Goal: Task Accomplishment & Management: Use online tool/utility

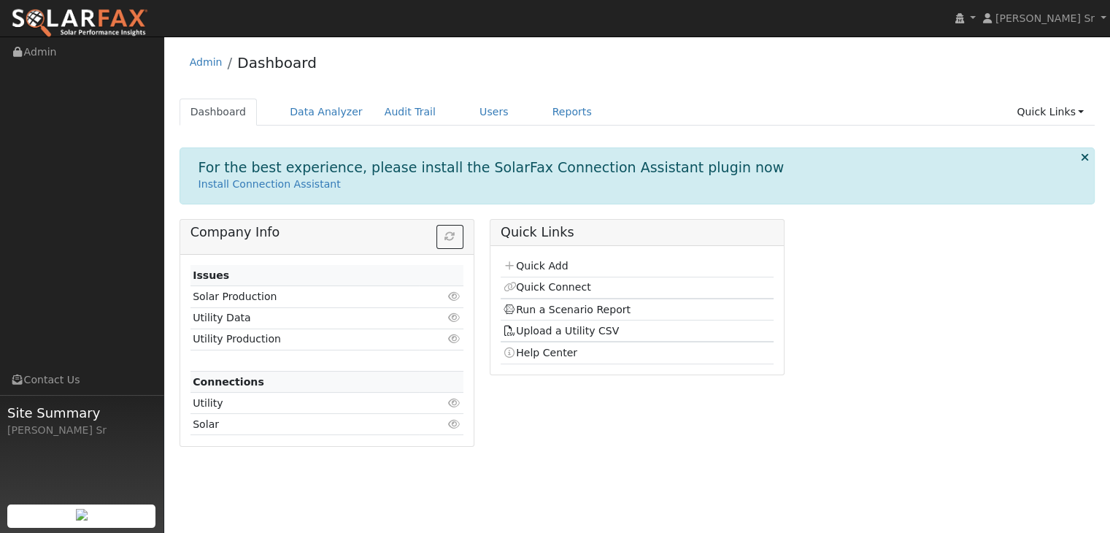
click at [356, 298] on td "Solar Production" at bounding box center [304, 296] width 229 height 21
click at [216, 404] on td "Utility" at bounding box center [304, 402] width 229 height 21
click at [452, 403] on icon at bounding box center [454, 403] width 13 height 10
click at [452, 403] on link "1122" at bounding box center [447, 403] width 26 height 12
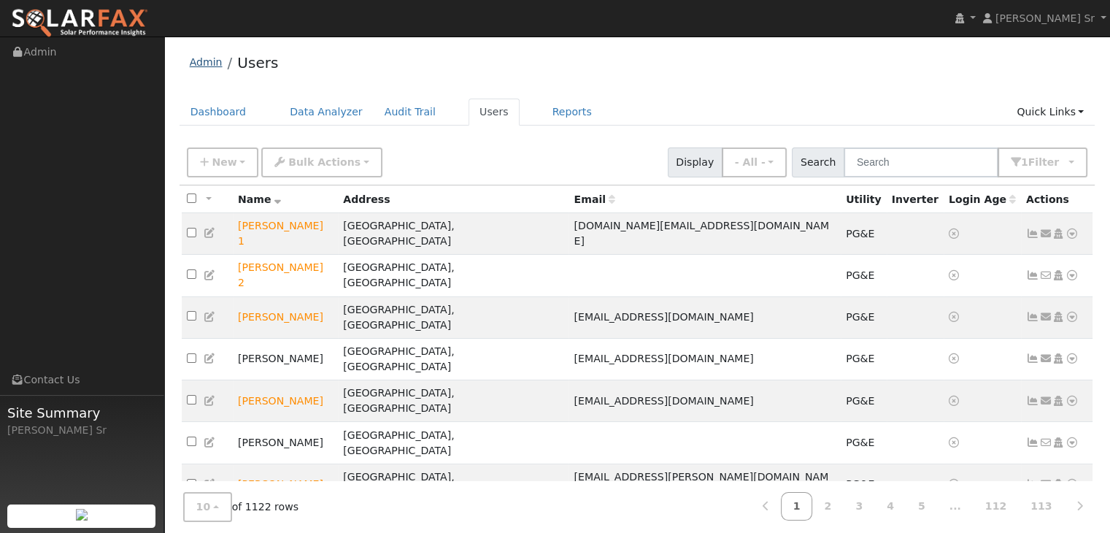
drag, startPoint x: 61, startPoint y: 1, endPoint x: 206, endPoint y: 65, distance: 158.7
click at [206, 65] on link "Admin" at bounding box center [206, 62] width 33 height 12
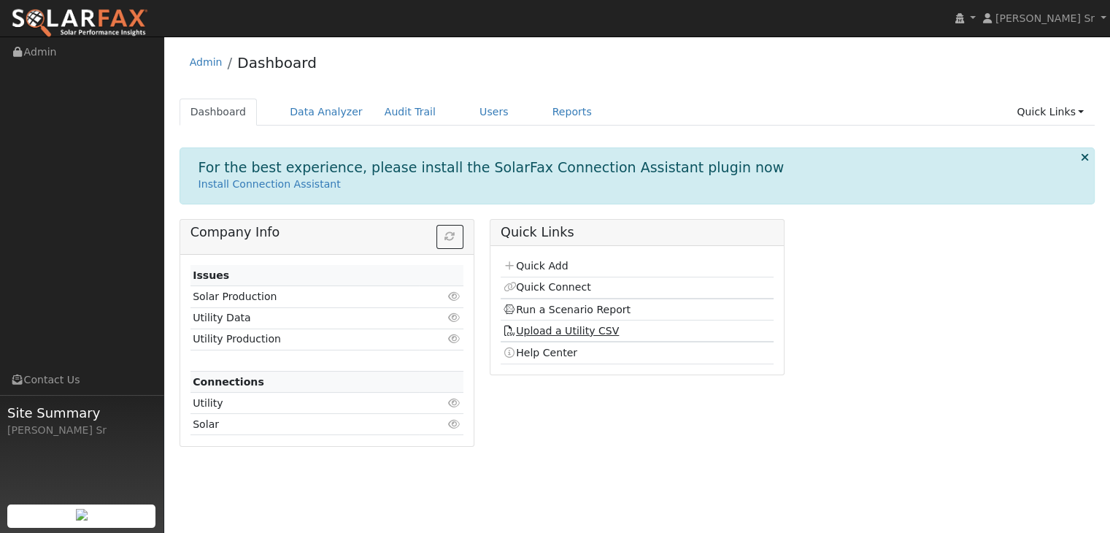
click at [560, 330] on link "Upload a Utility CSV" at bounding box center [561, 331] width 116 height 12
click at [560, 330] on div "User Profile First name Last name Email Email Notifications No Emails No Emails…" at bounding box center [636, 284] width 945 height 496
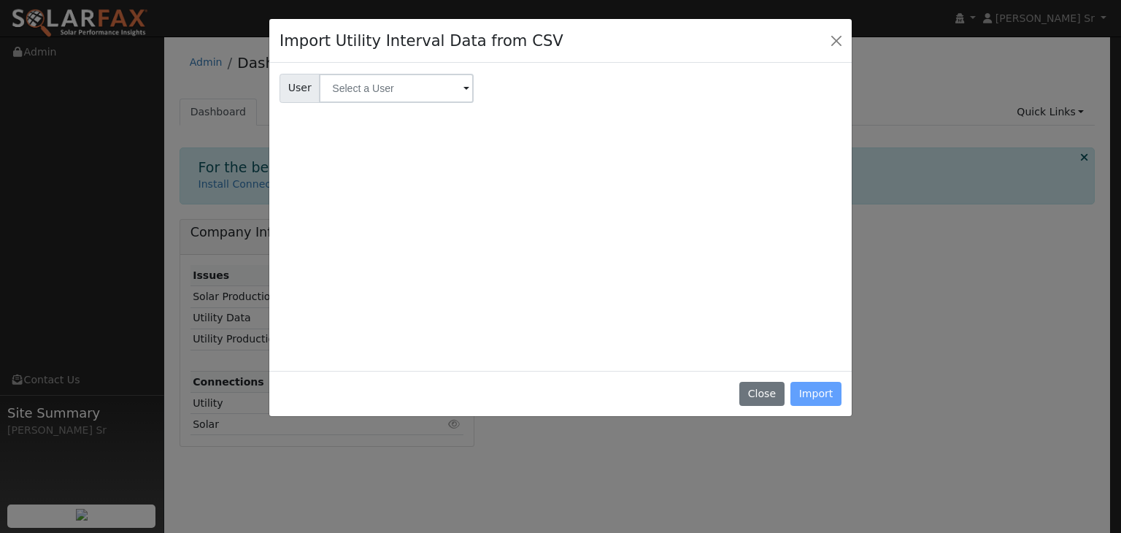
click at [463, 85] on span at bounding box center [466, 89] width 6 height 17
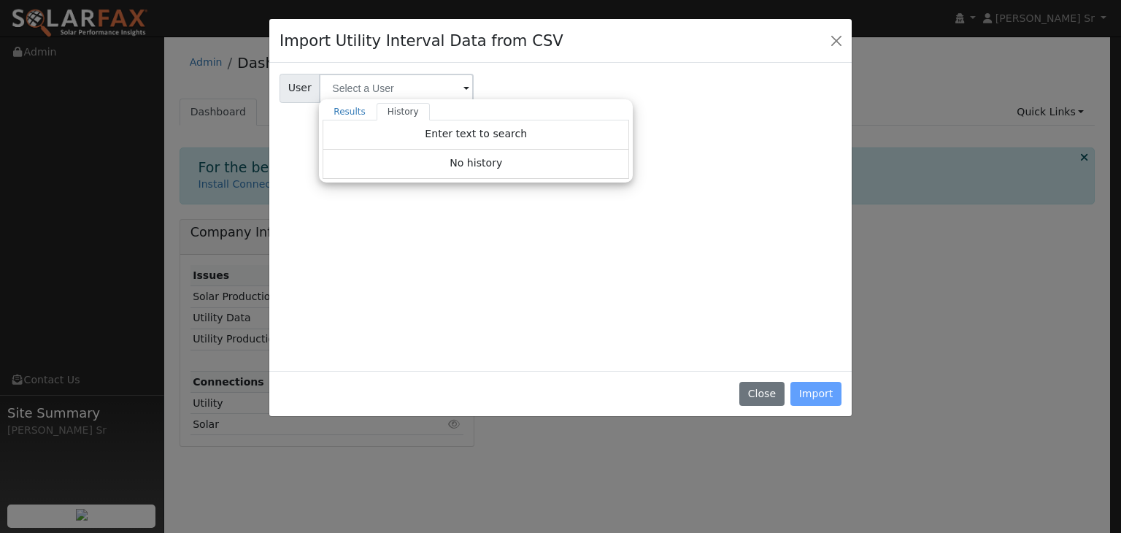
click at [463, 86] on span at bounding box center [466, 89] width 6 height 17
click at [775, 395] on button "Close" at bounding box center [761, 394] width 45 height 25
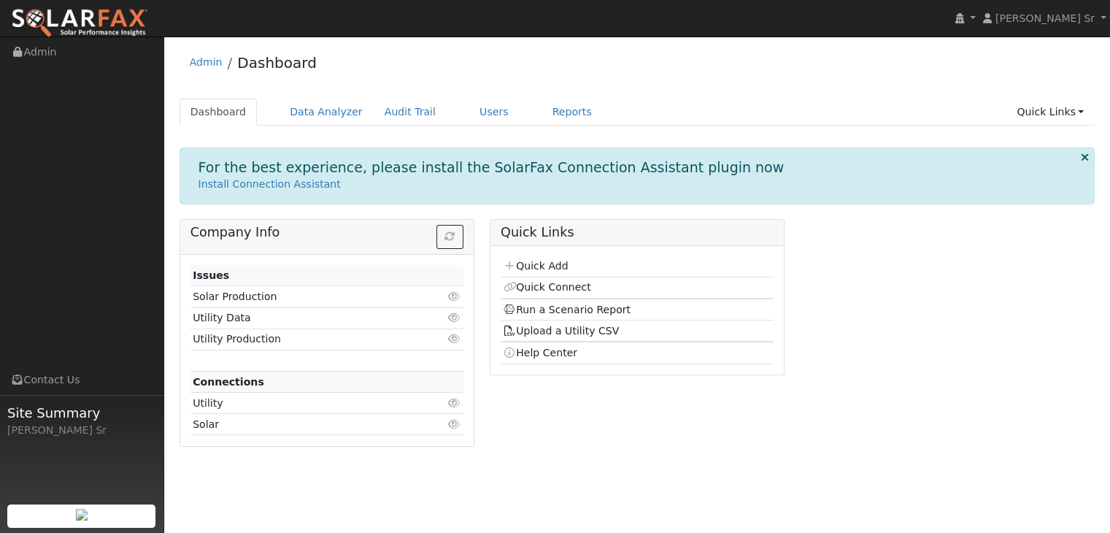
drag, startPoint x: 553, startPoint y: 263, endPoint x: 854, endPoint y: 272, distance: 300.7
click at [854, 272] on div "Company Info Issues Solar Production Click to view Utility Data Click to view U…" at bounding box center [636, 338] width 931 height 239
click at [553, 285] on link "Quick Connect" at bounding box center [547, 287] width 88 height 12
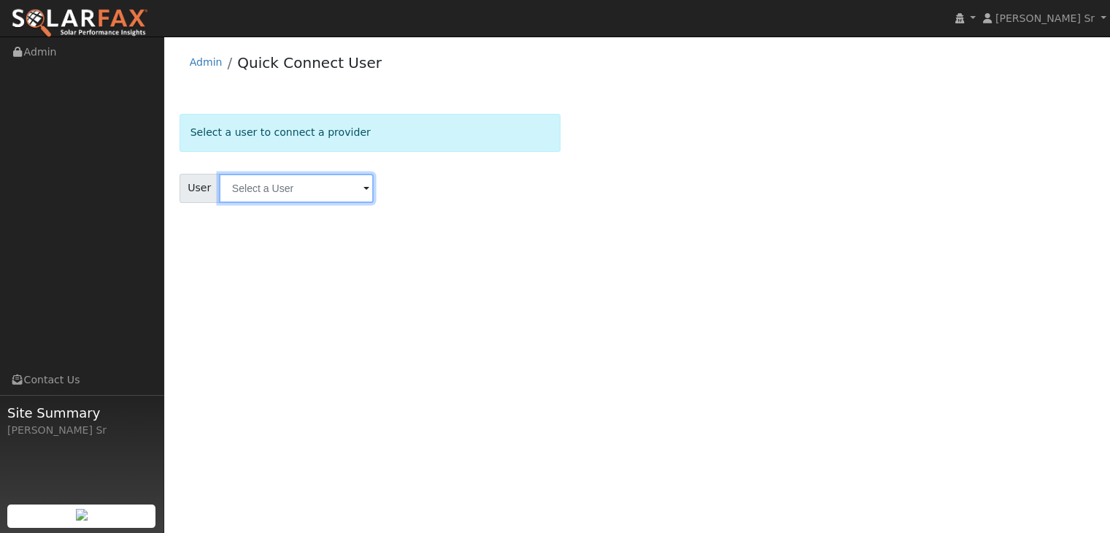
click at [367, 187] on input "text" at bounding box center [296, 188] width 155 height 29
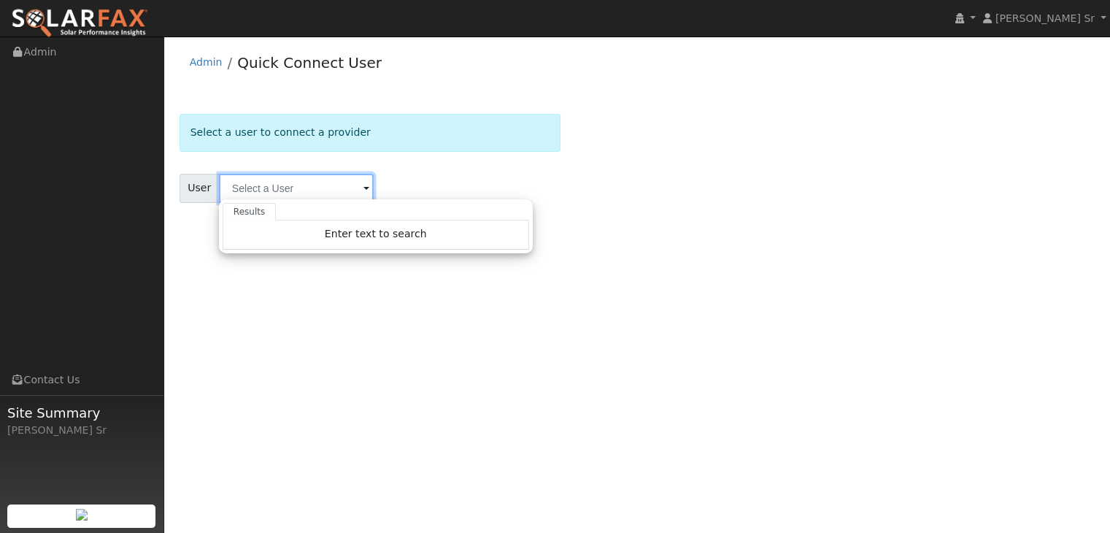
click at [352, 193] on input "text" at bounding box center [296, 188] width 155 height 29
click at [539, 293] on div "User Profile First name Last name Email Email Notifications No Emails No Emails…" at bounding box center [636, 284] width 945 height 496
